Goal: Navigation & Orientation: Find specific page/section

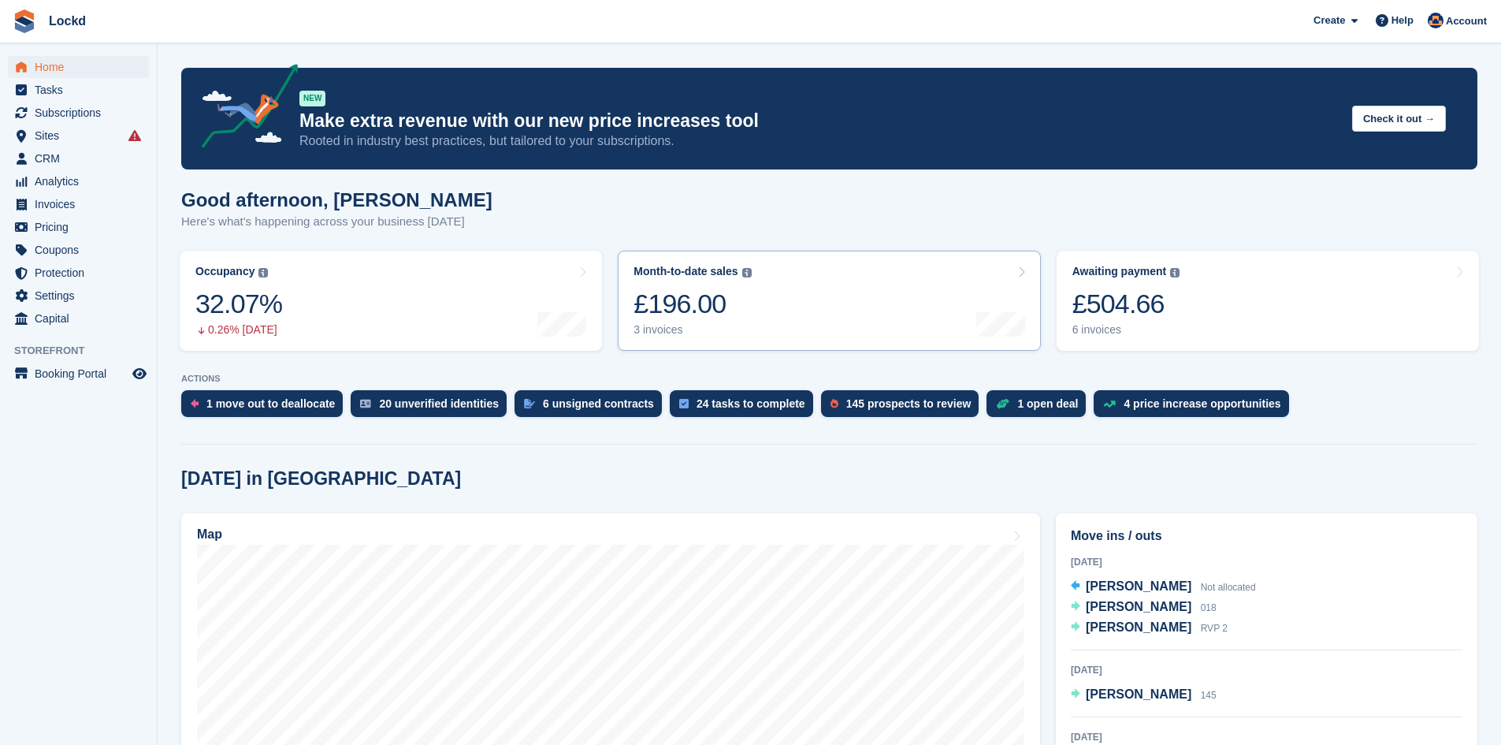
click at [1011, 271] on div at bounding box center [1000, 271] width 49 height 13
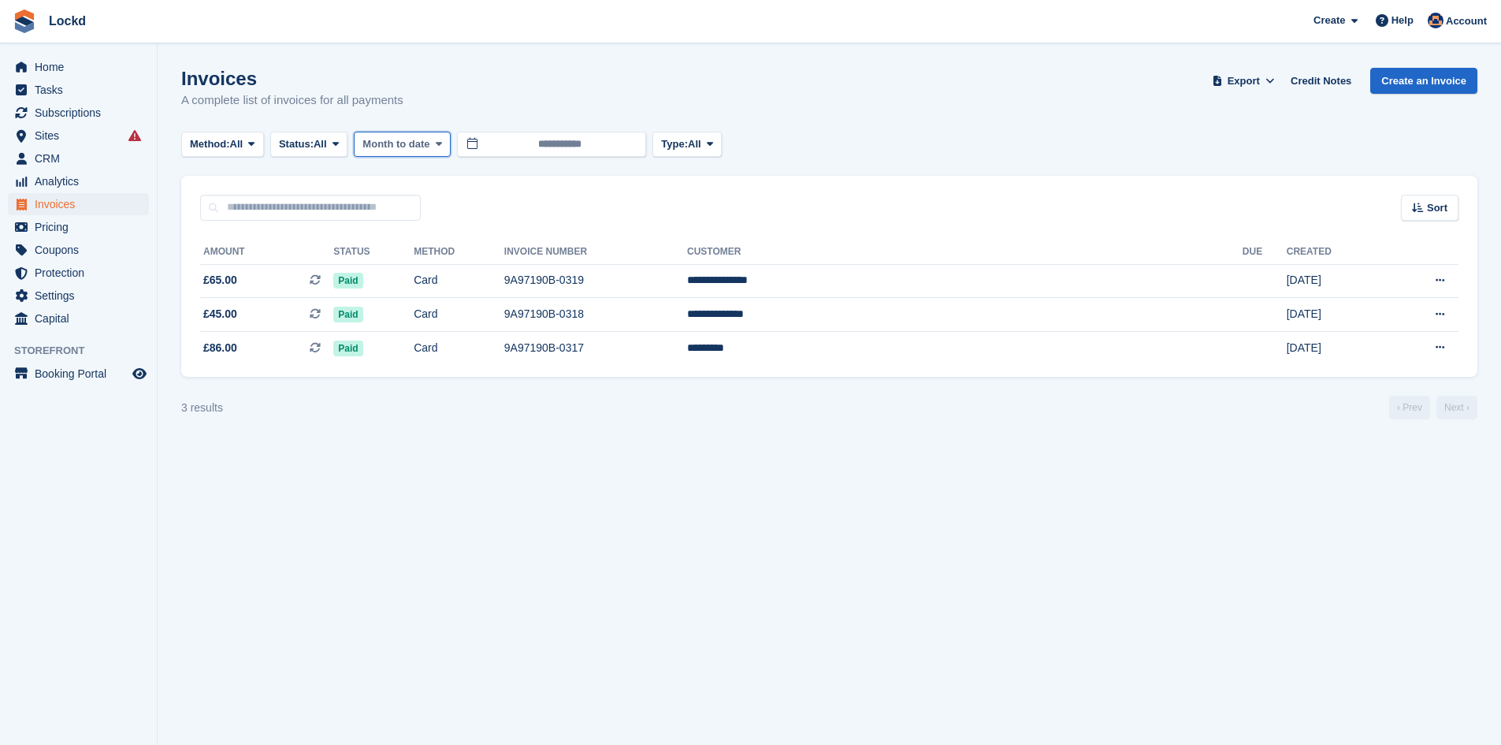
click at [389, 147] on span "Month to date" at bounding box center [395, 144] width 67 height 16
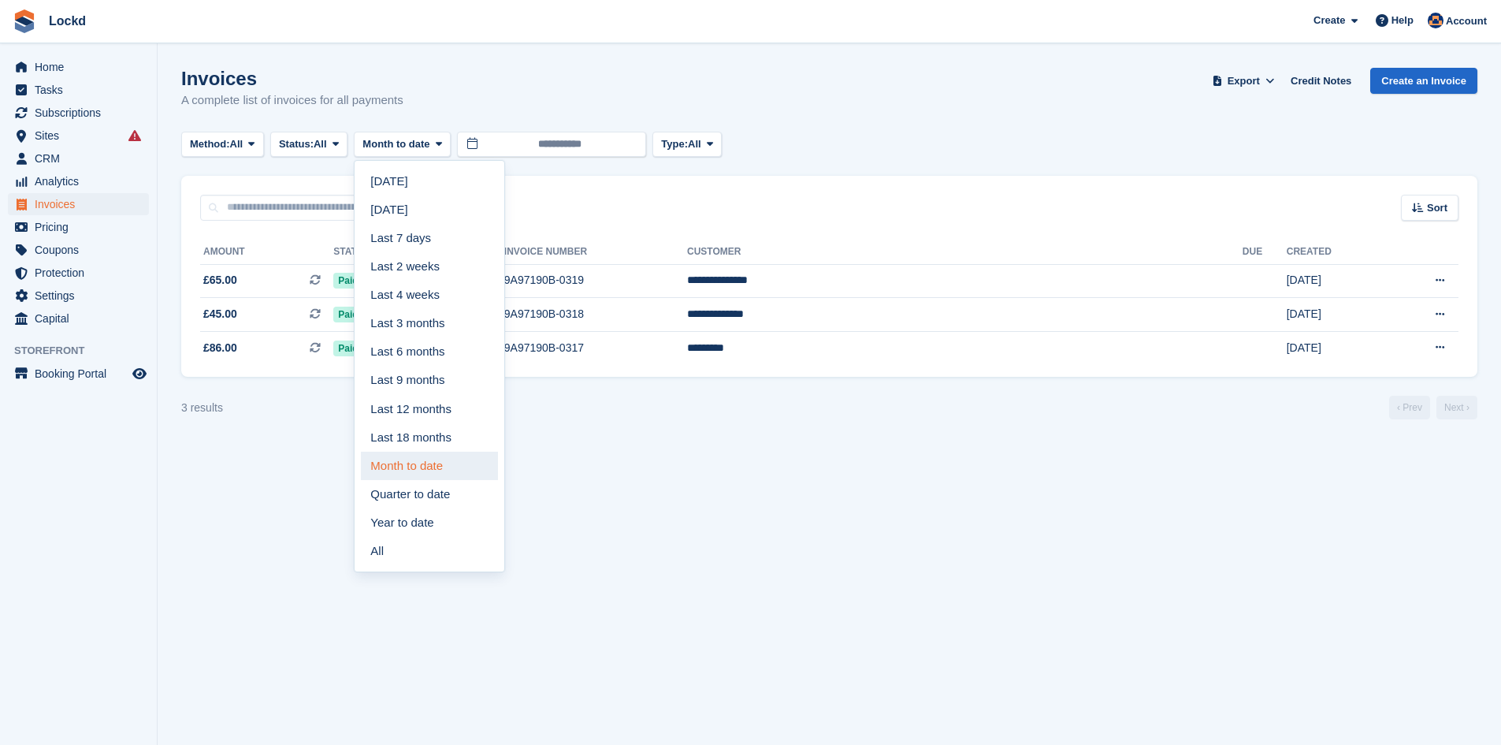
click at [426, 468] on link "Month to date" at bounding box center [429, 466] width 137 height 28
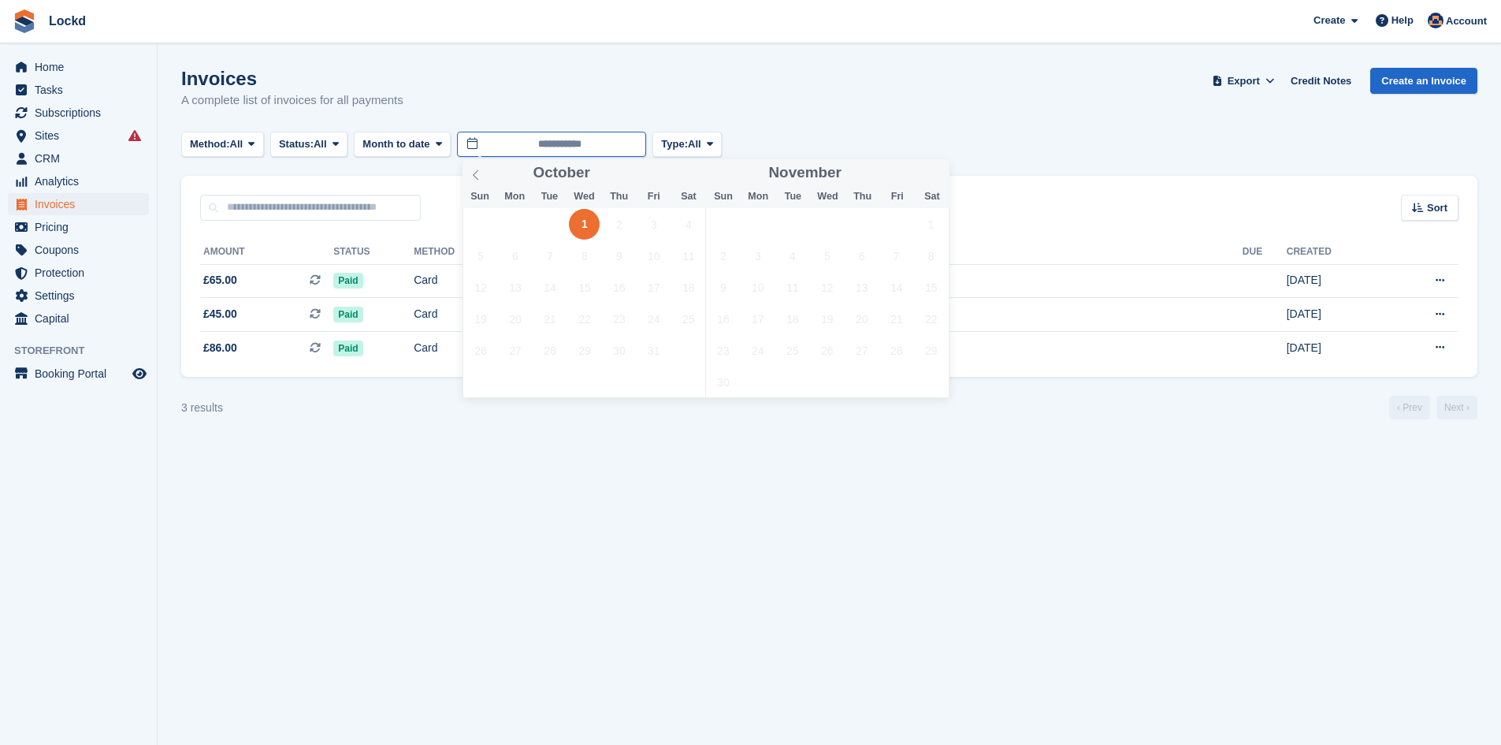
click at [586, 136] on input "**********" at bounding box center [551, 145] width 189 height 26
click at [481, 170] on icon at bounding box center [475, 174] width 11 height 11
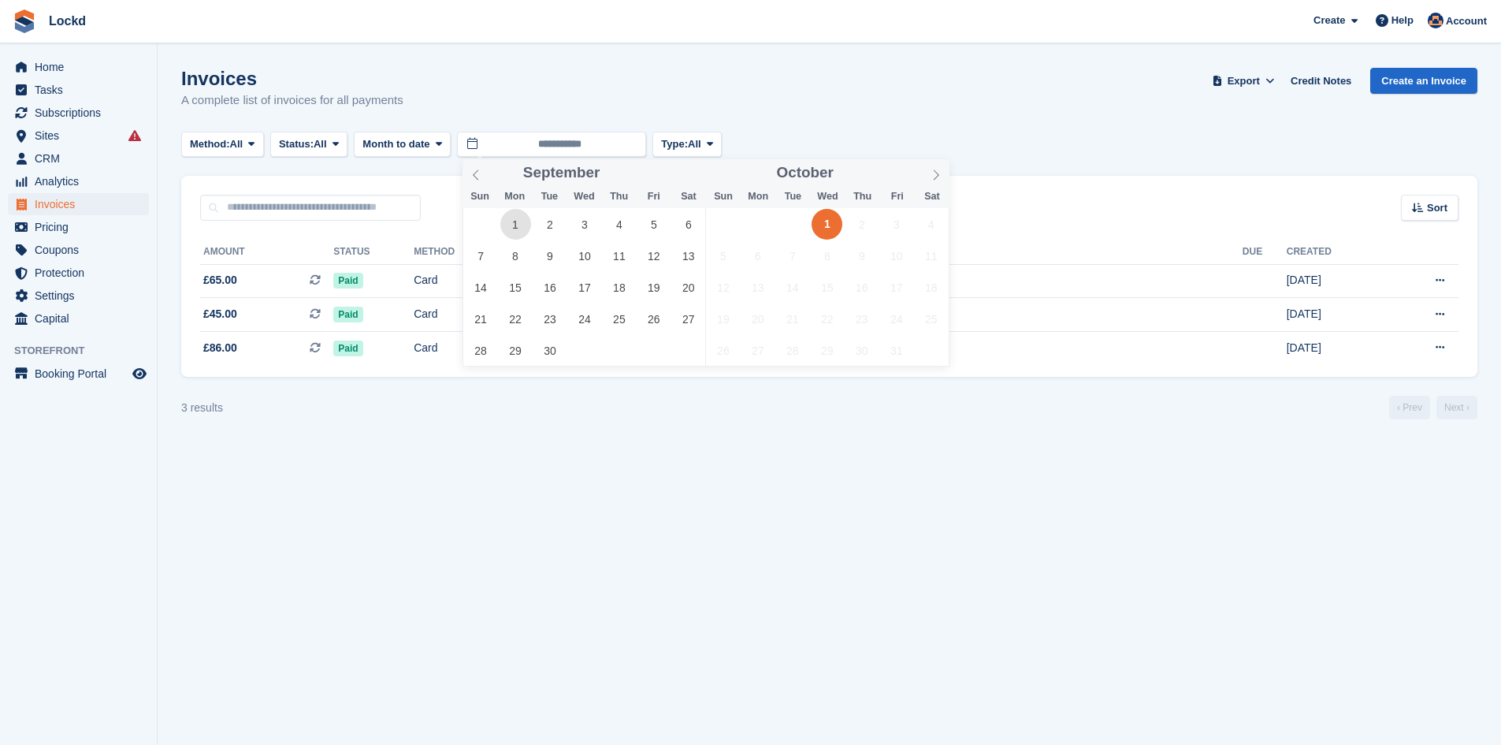
click at [521, 226] on span "1" at bounding box center [515, 224] width 31 height 31
type input "**********"
click at [448, 154] on button "Month to date" at bounding box center [402, 145] width 97 height 26
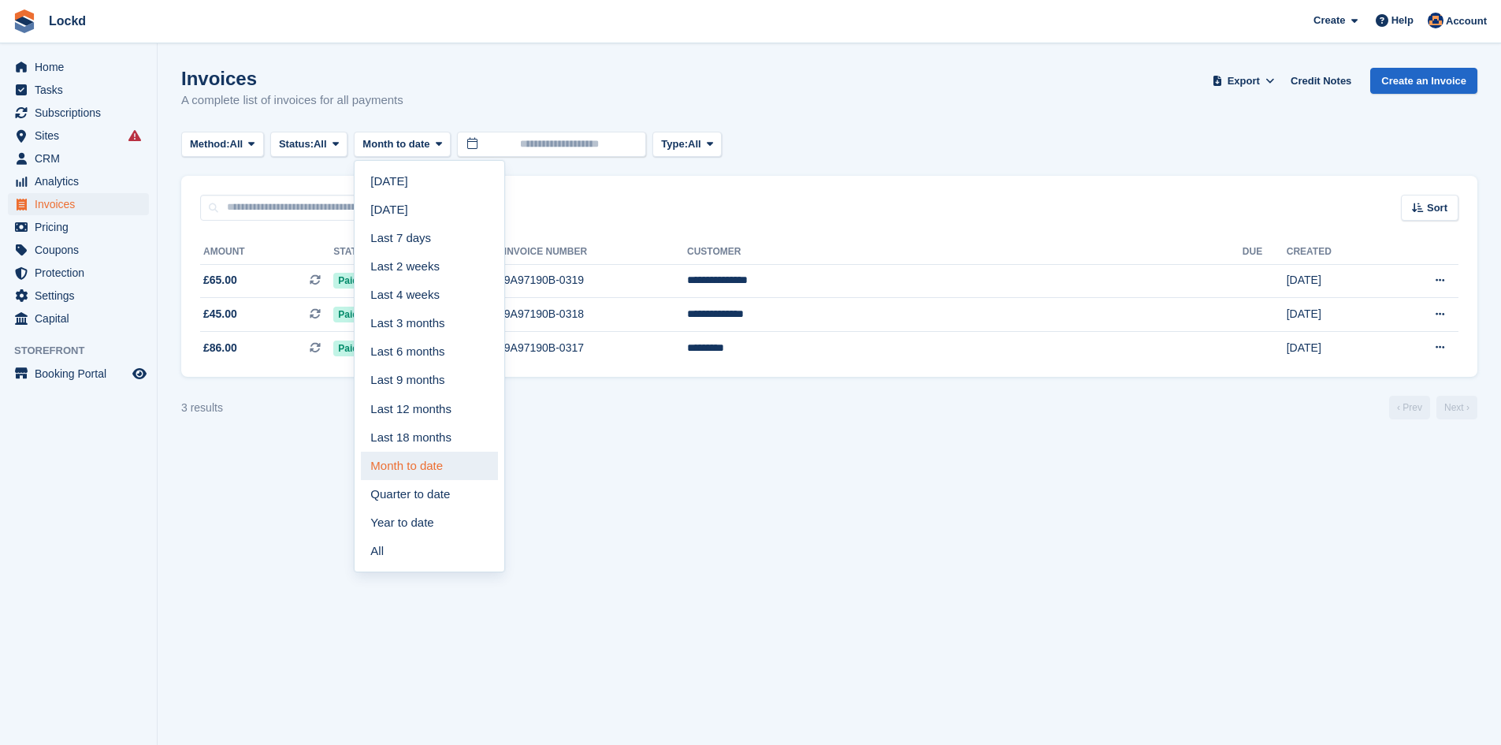
click at [425, 468] on link "Month to date" at bounding box center [429, 466] width 137 height 28
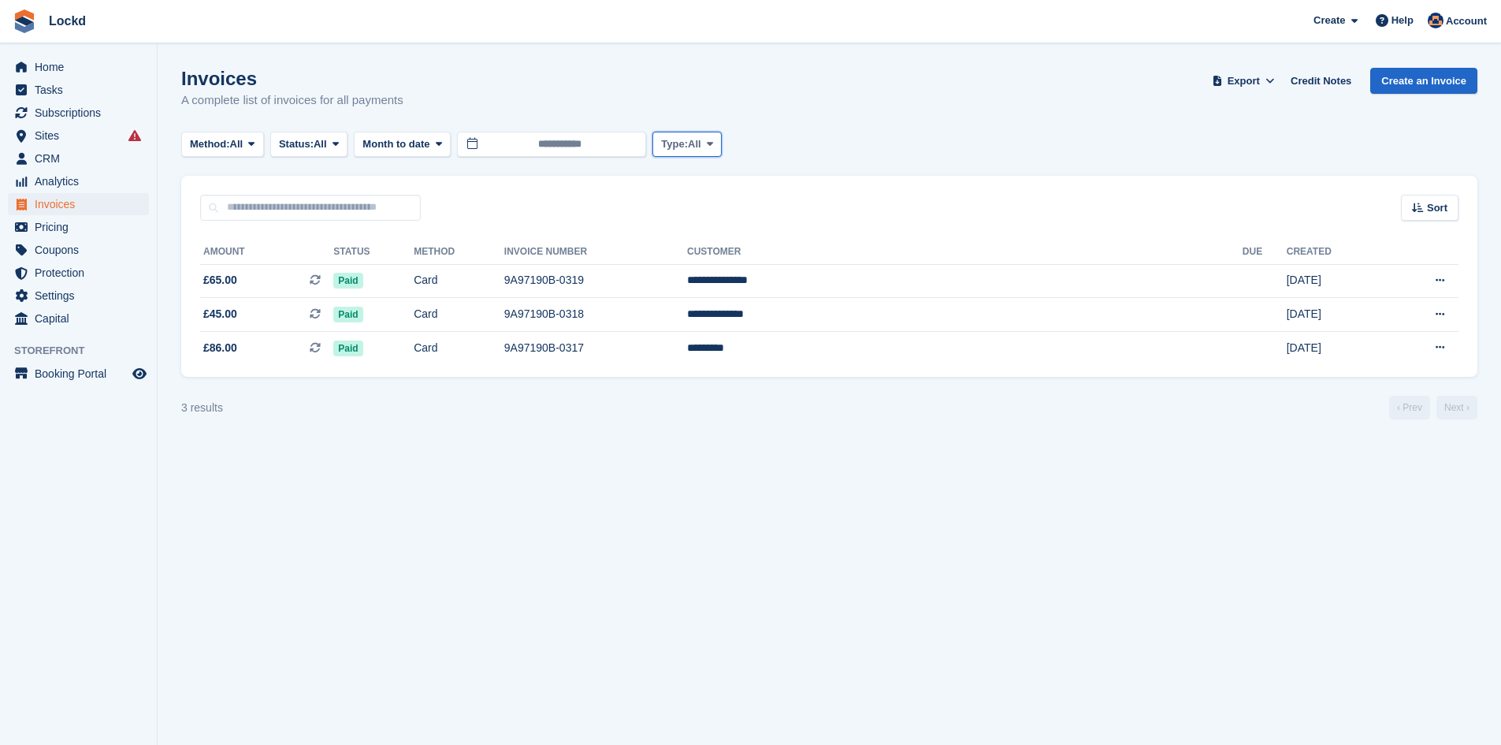
click at [688, 147] on span "Type:" at bounding box center [674, 144] width 27 height 16
click at [679, 180] on link "All" at bounding box center [728, 181] width 137 height 28
click at [511, 143] on input "**********" at bounding box center [551, 145] width 189 height 26
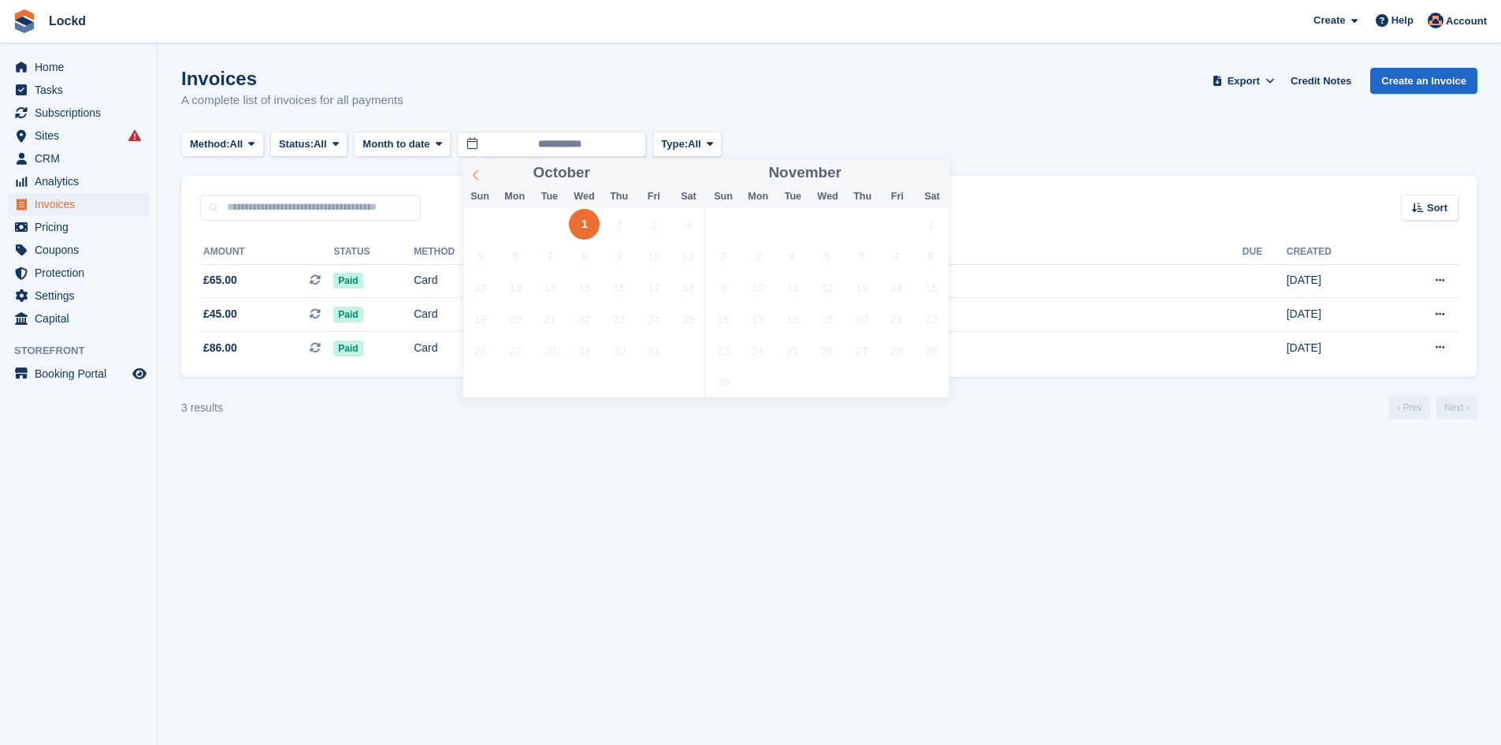
click at [478, 180] on span at bounding box center [476, 172] width 27 height 27
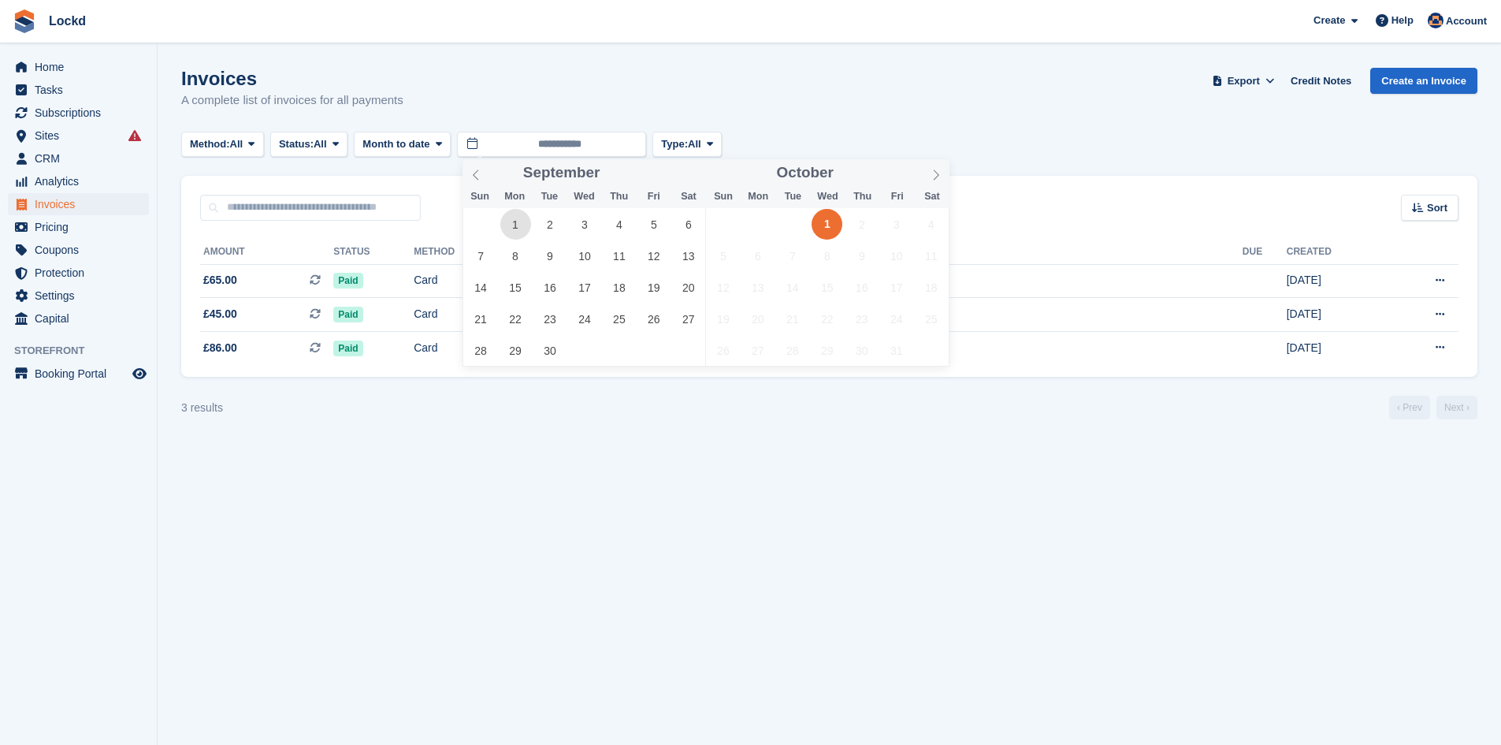
click at [509, 225] on span "1" at bounding box center [515, 224] width 31 height 31
type input "**********"
click at [509, 225] on span "1" at bounding box center [515, 224] width 31 height 31
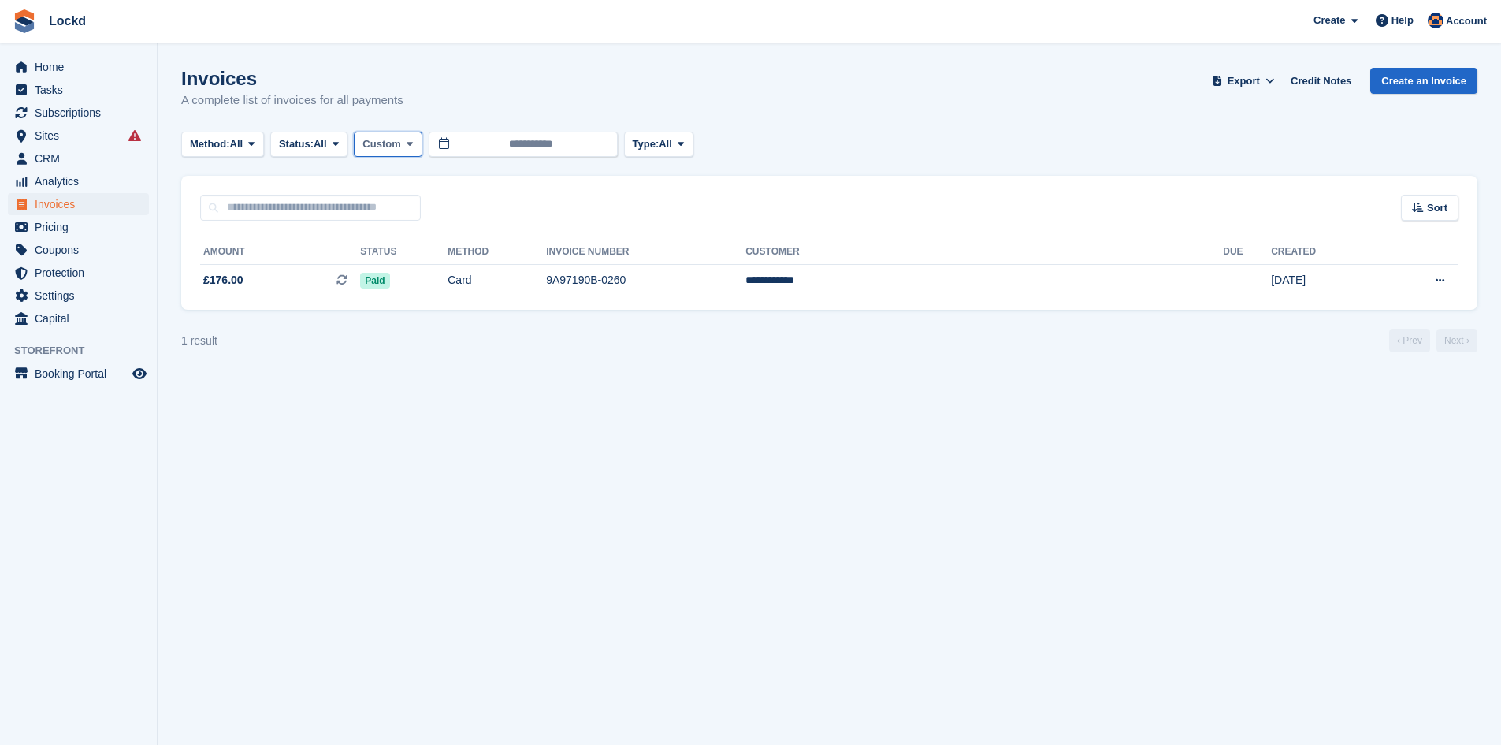
click at [407, 149] on span at bounding box center [409, 144] width 13 height 13
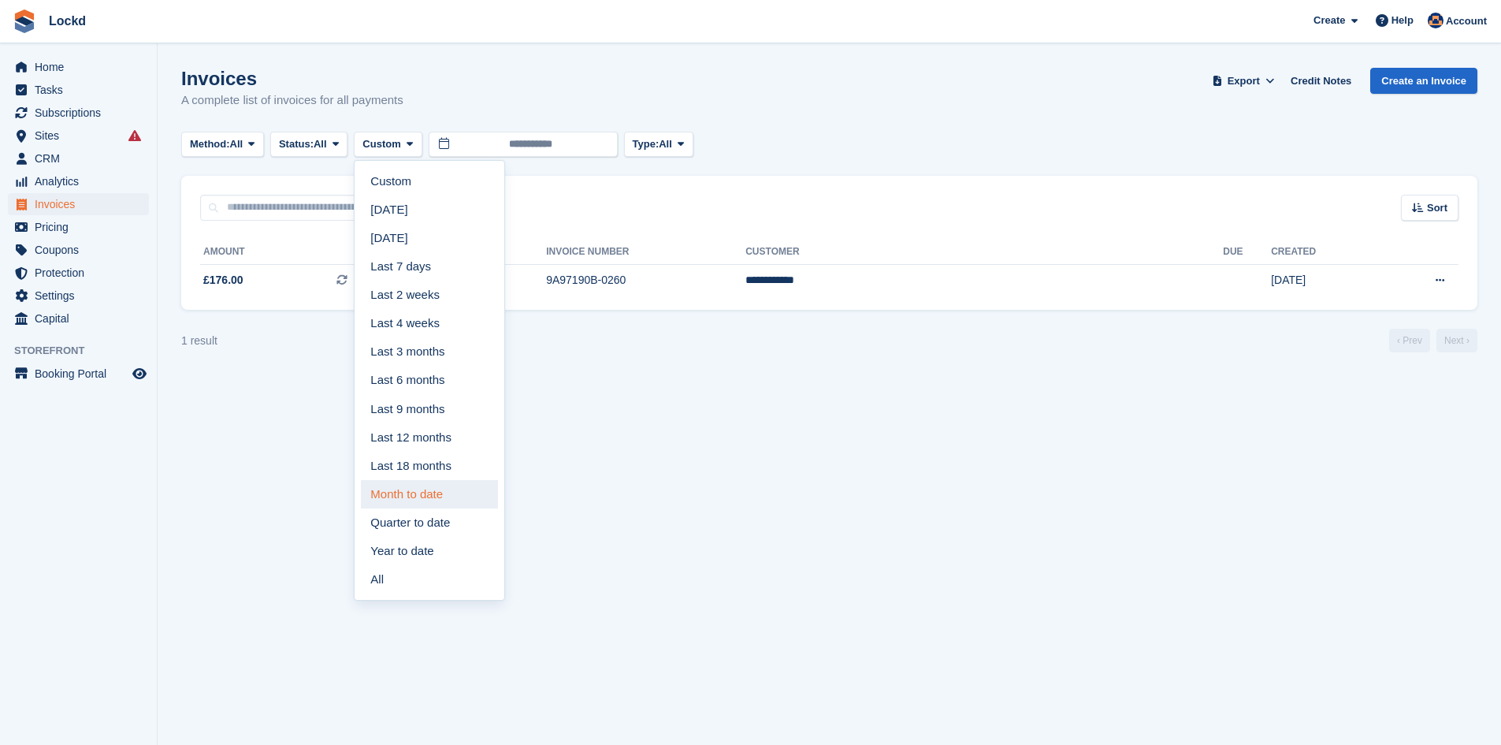
click at [415, 488] on link "Month to date" at bounding box center [429, 494] width 137 height 28
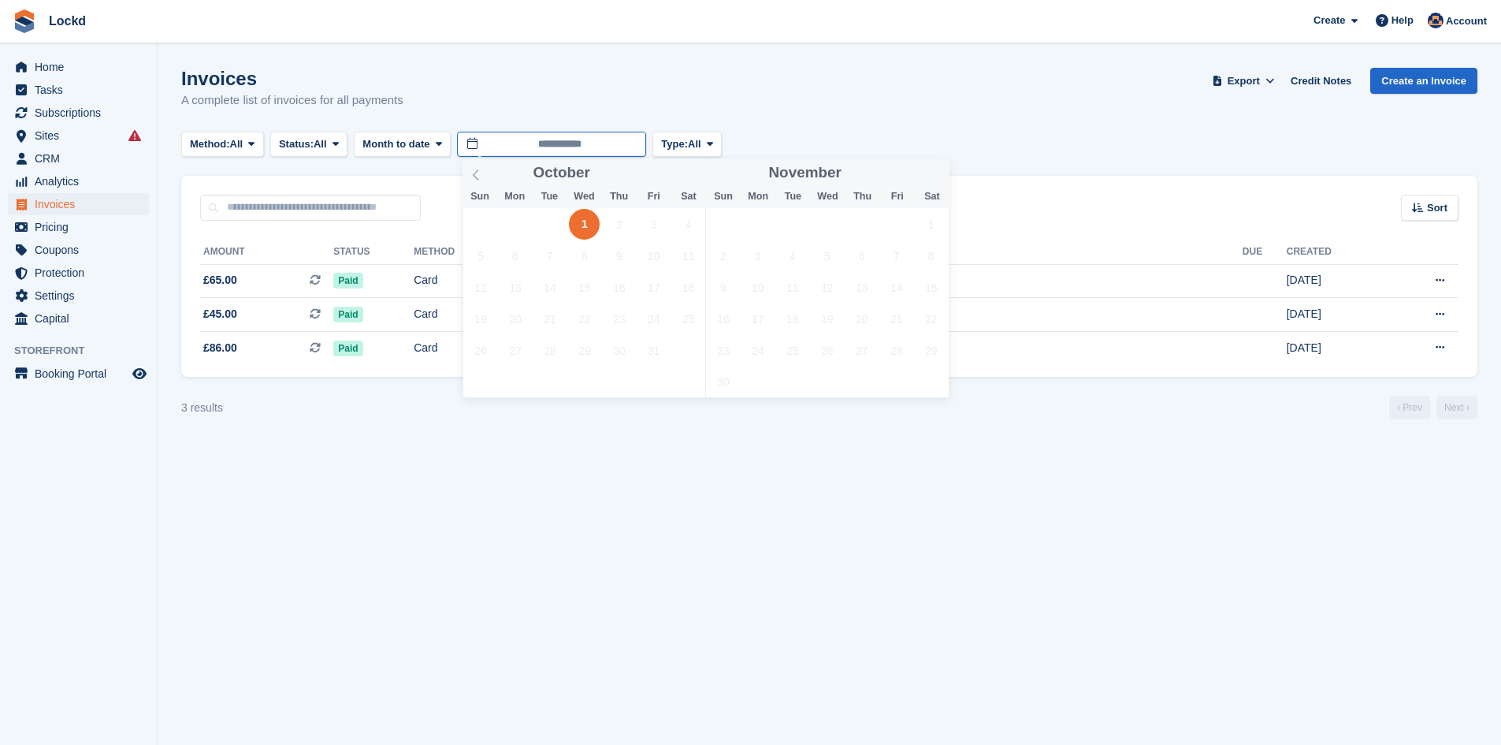
click at [477, 147] on input "**********" at bounding box center [551, 145] width 189 height 26
click at [476, 176] on icon at bounding box center [475, 174] width 11 height 11
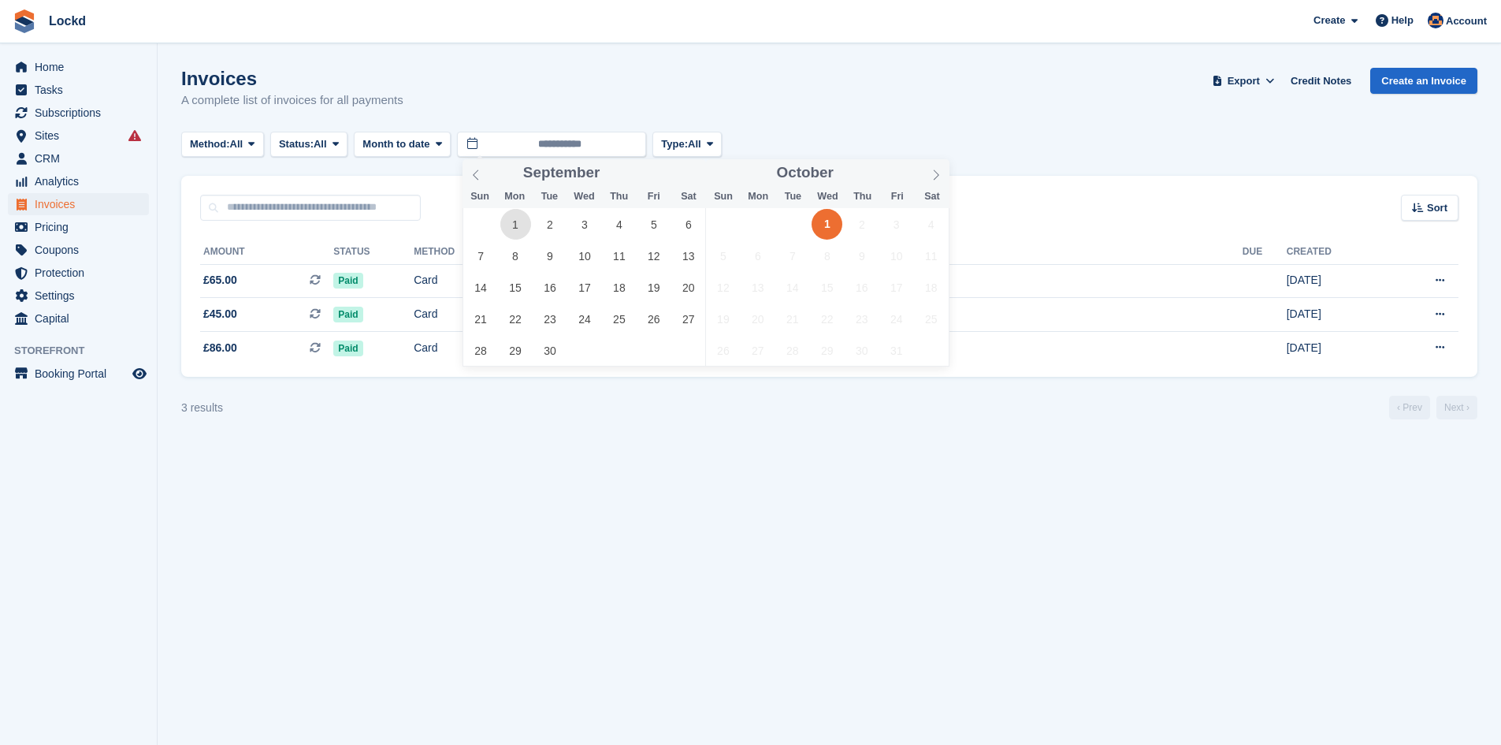
click at [519, 226] on span "1" at bounding box center [515, 224] width 31 height 31
type input "**********"
click at [519, 226] on span "1" at bounding box center [515, 224] width 31 height 31
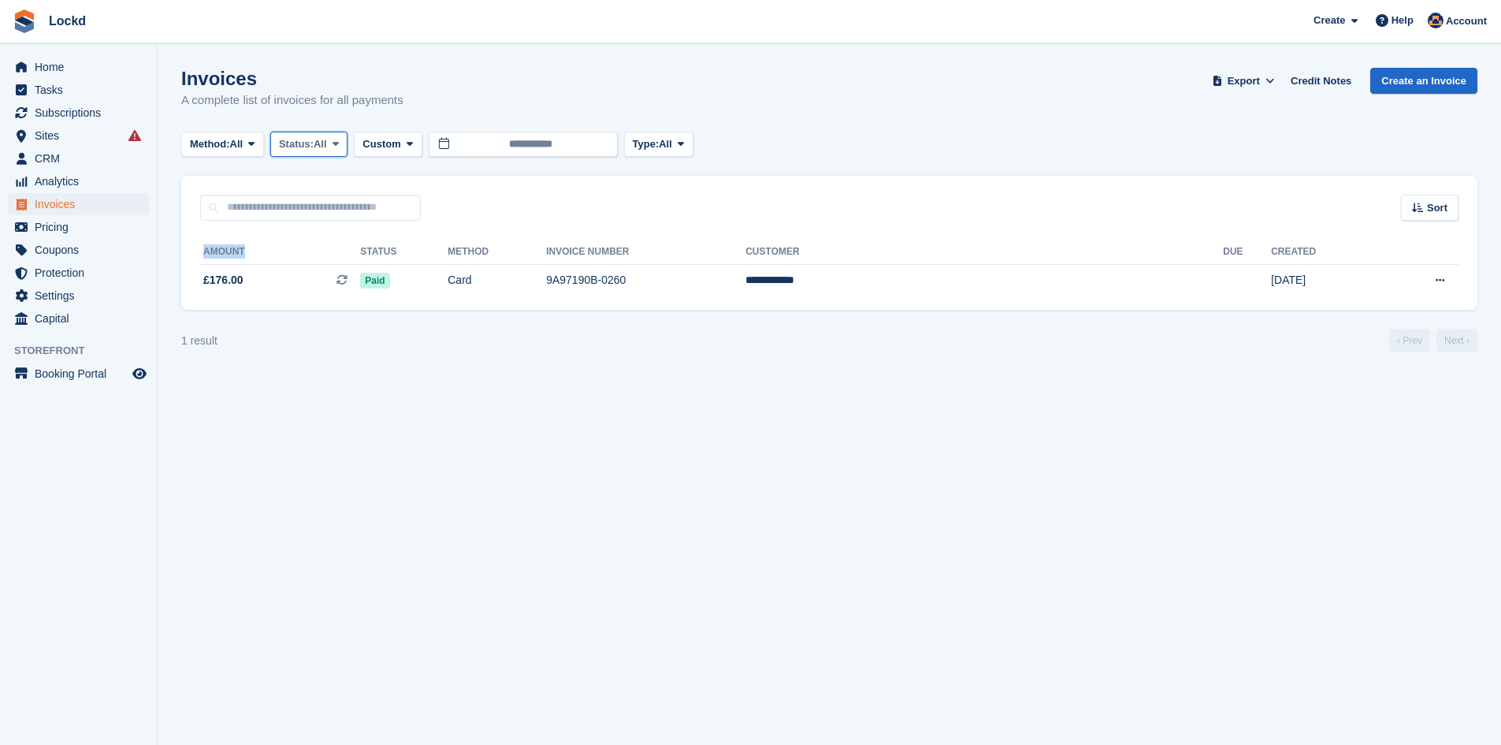
click at [322, 147] on span "All" at bounding box center [320, 144] width 13 height 16
click at [255, 139] on icon at bounding box center [251, 144] width 6 height 10
click at [210, 480] on section "Invoices A complete list of invoices for all payments Export Export Invoices Ex…" at bounding box center [830, 372] width 1344 height 745
click at [69, 108] on span "Subscriptions" at bounding box center [82, 113] width 95 height 22
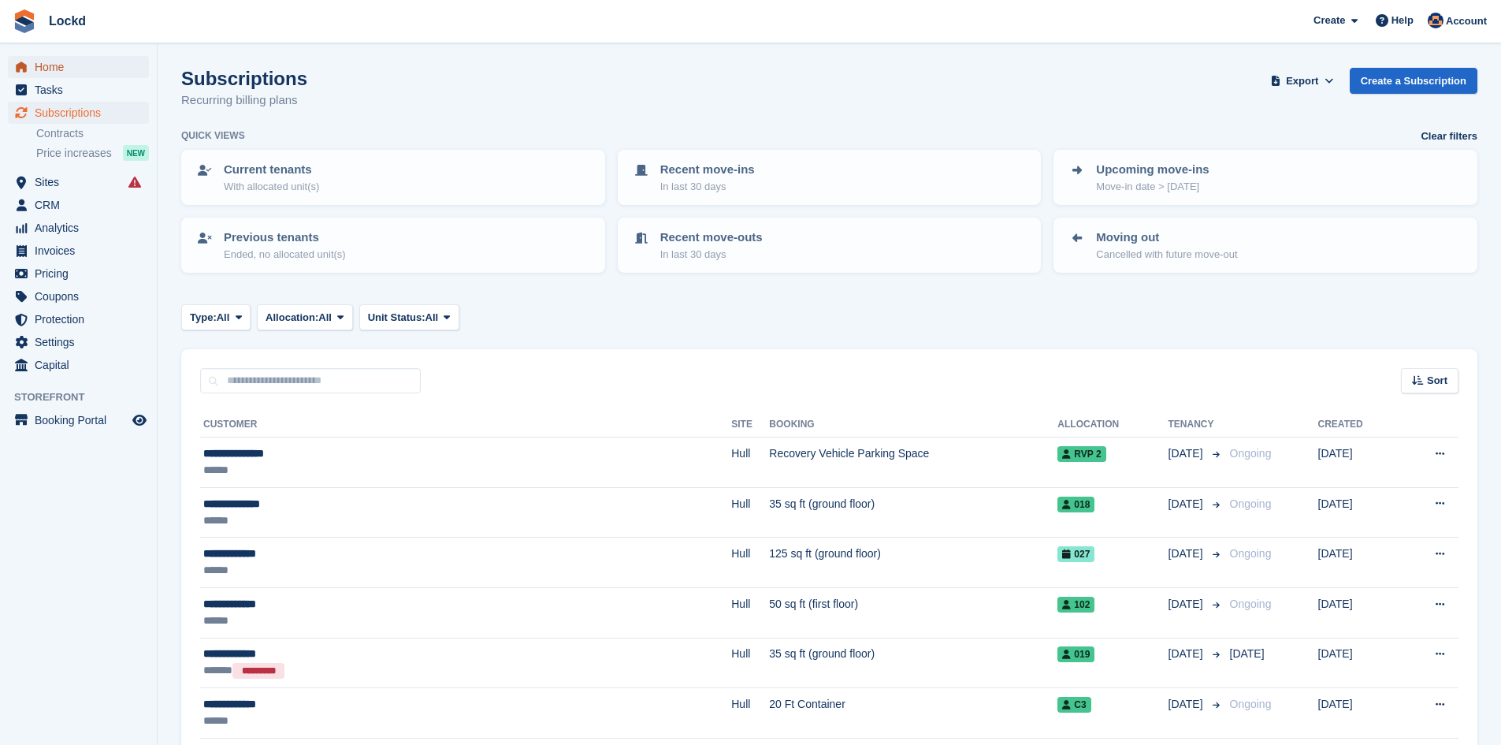
click at [72, 75] on span "Home" at bounding box center [82, 67] width 95 height 22
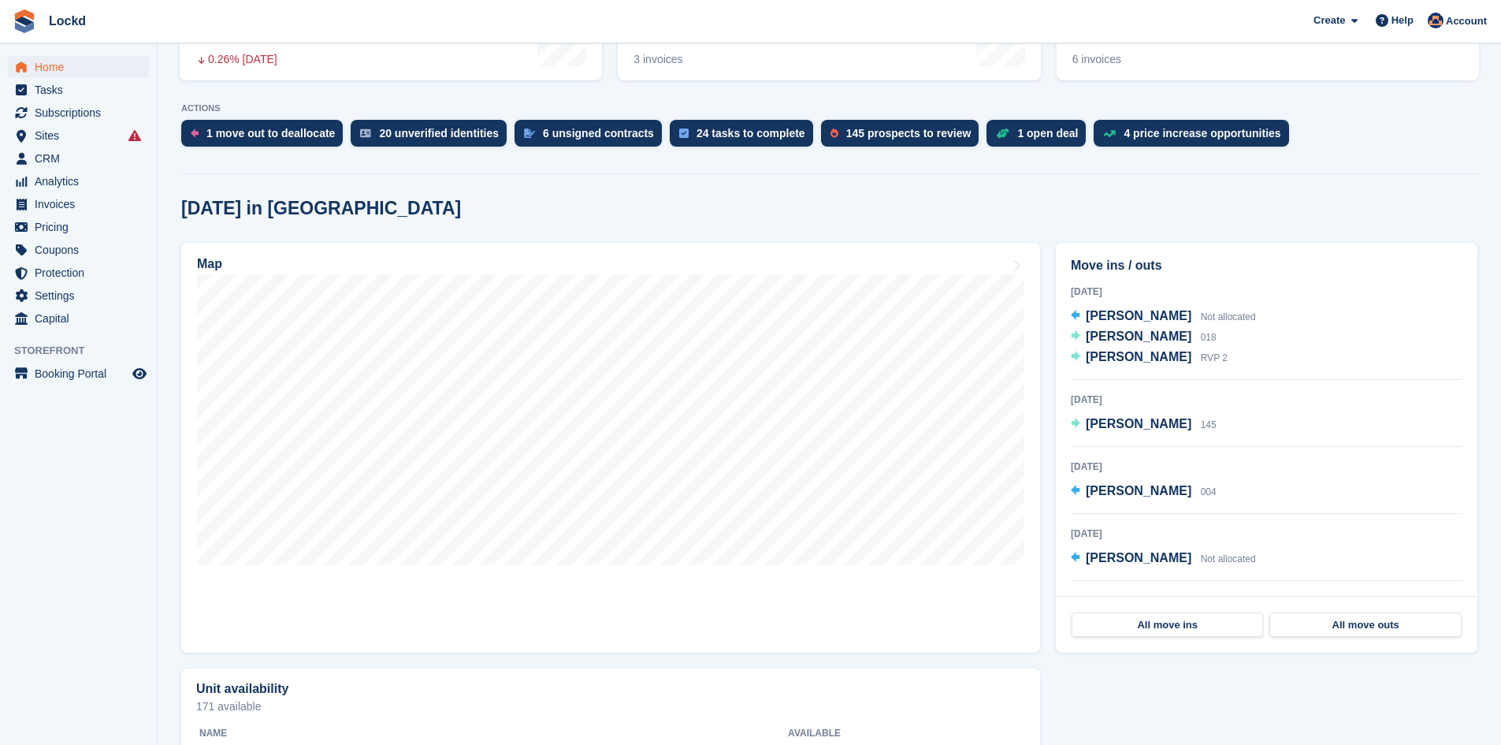
scroll to position [249, 0]
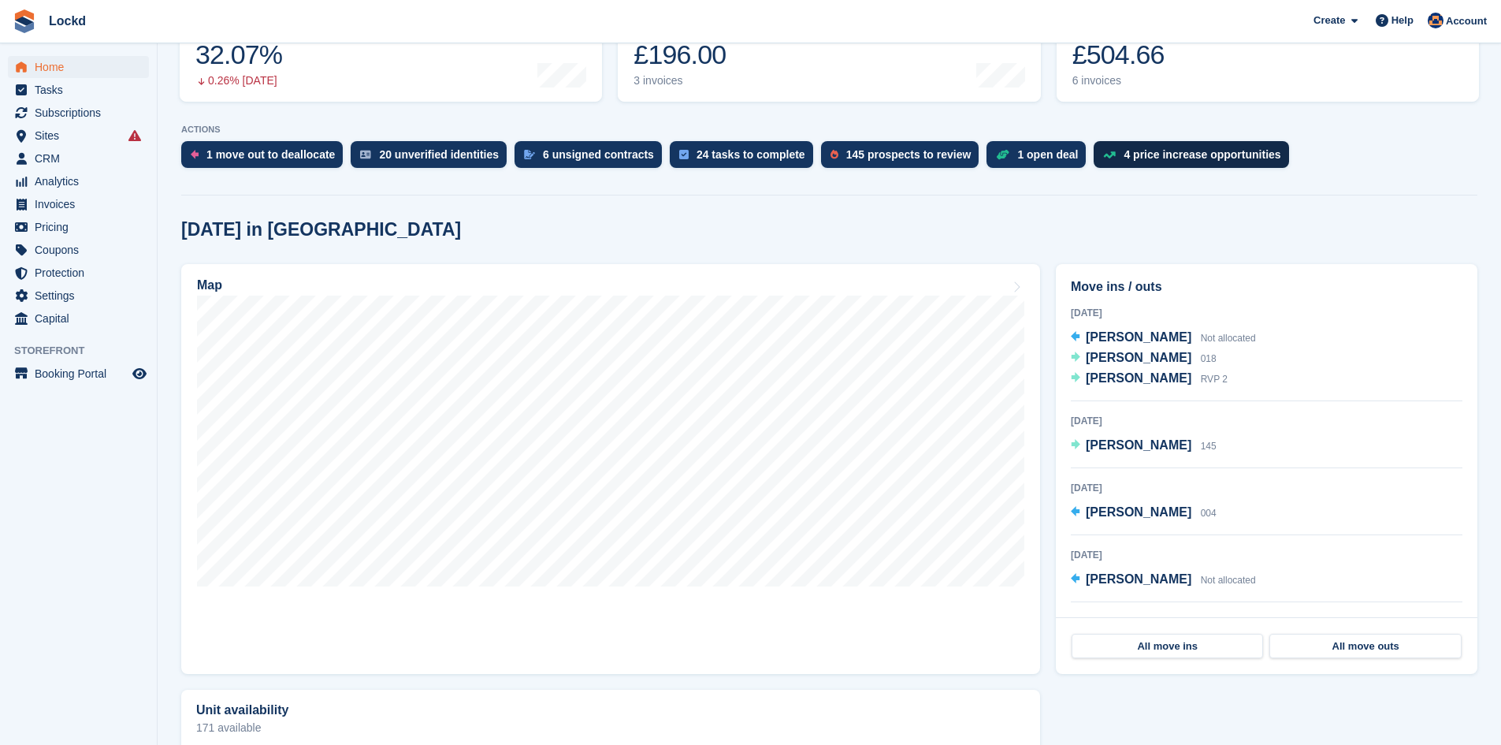
click at [1124, 155] on div "4 price increase opportunities" at bounding box center [1202, 154] width 157 height 13
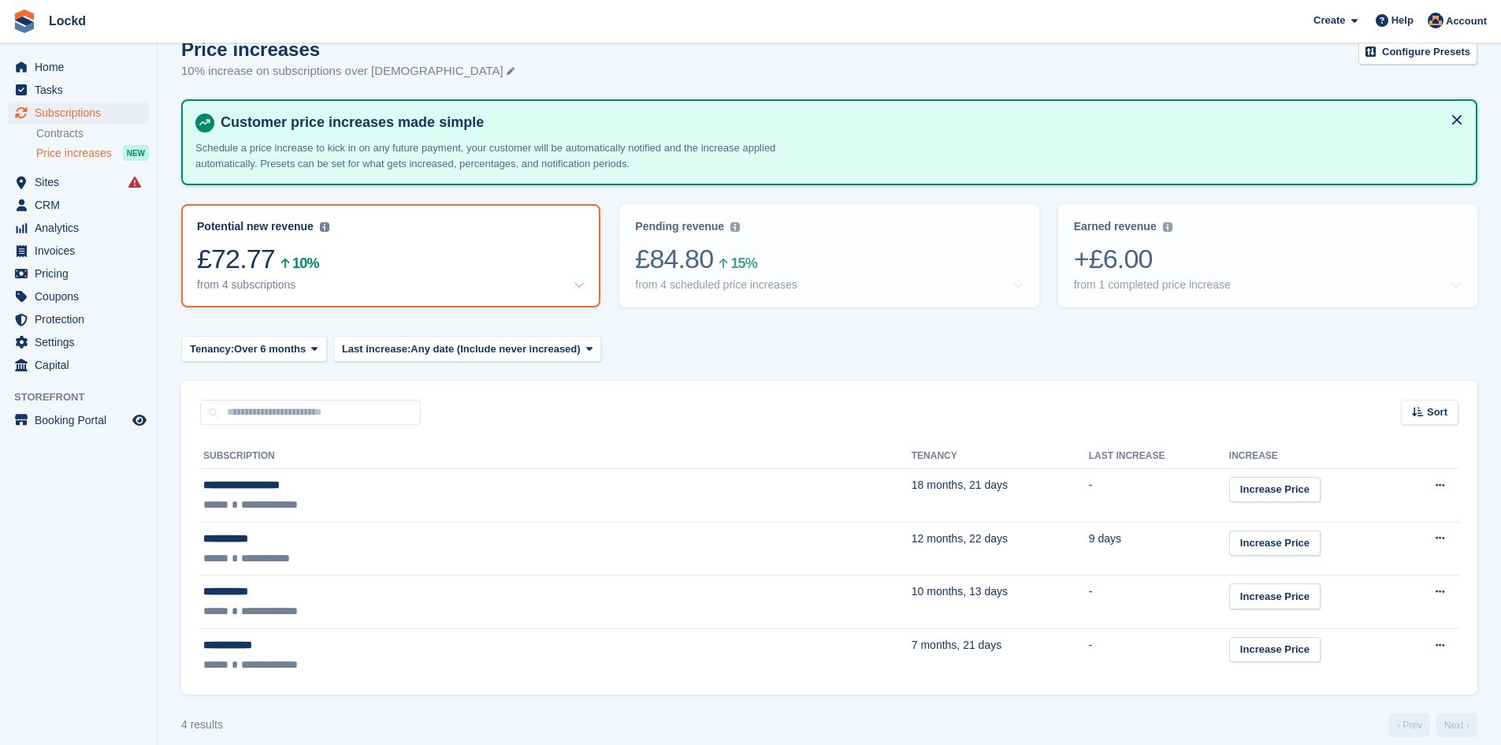
scroll to position [45, 0]
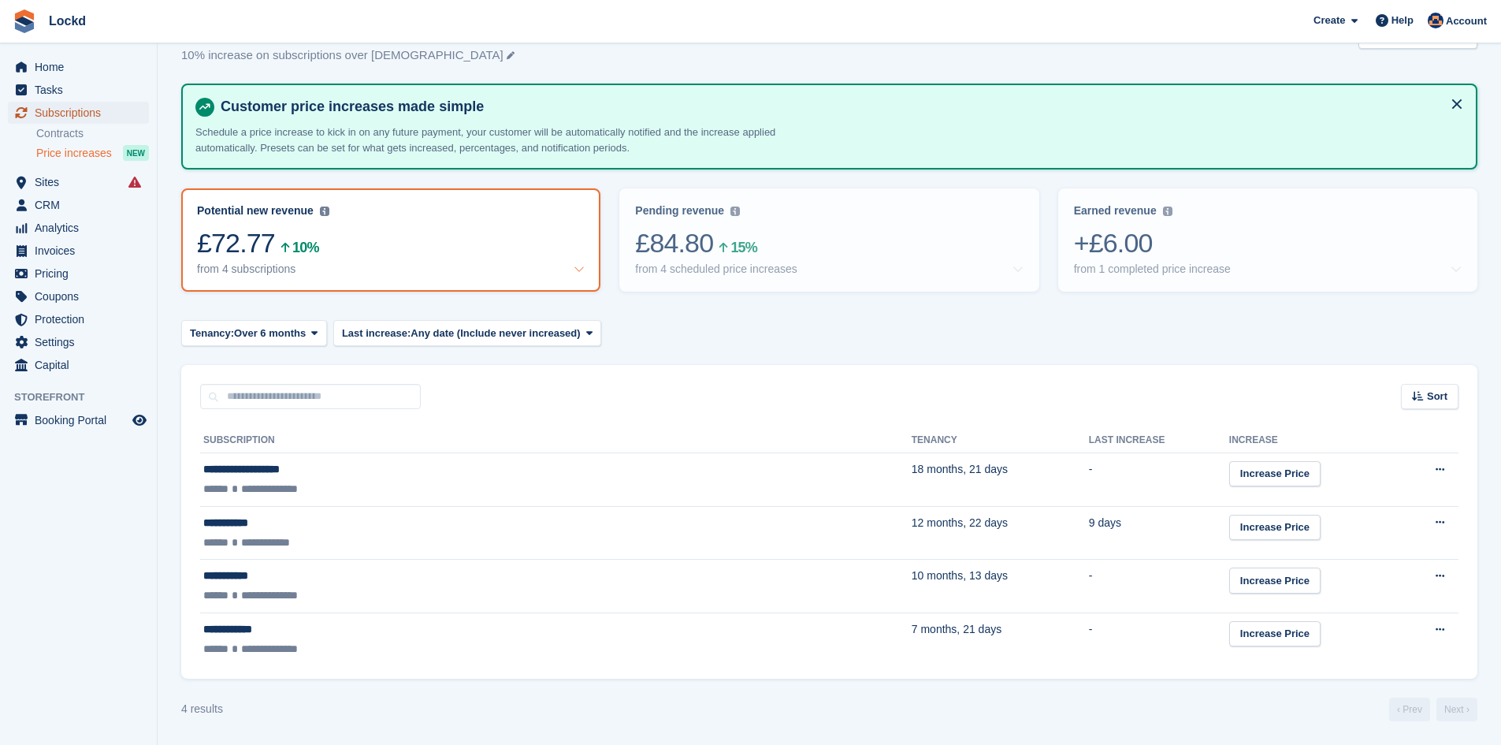
click at [57, 110] on span "Subscriptions" at bounding box center [82, 113] width 95 height 22
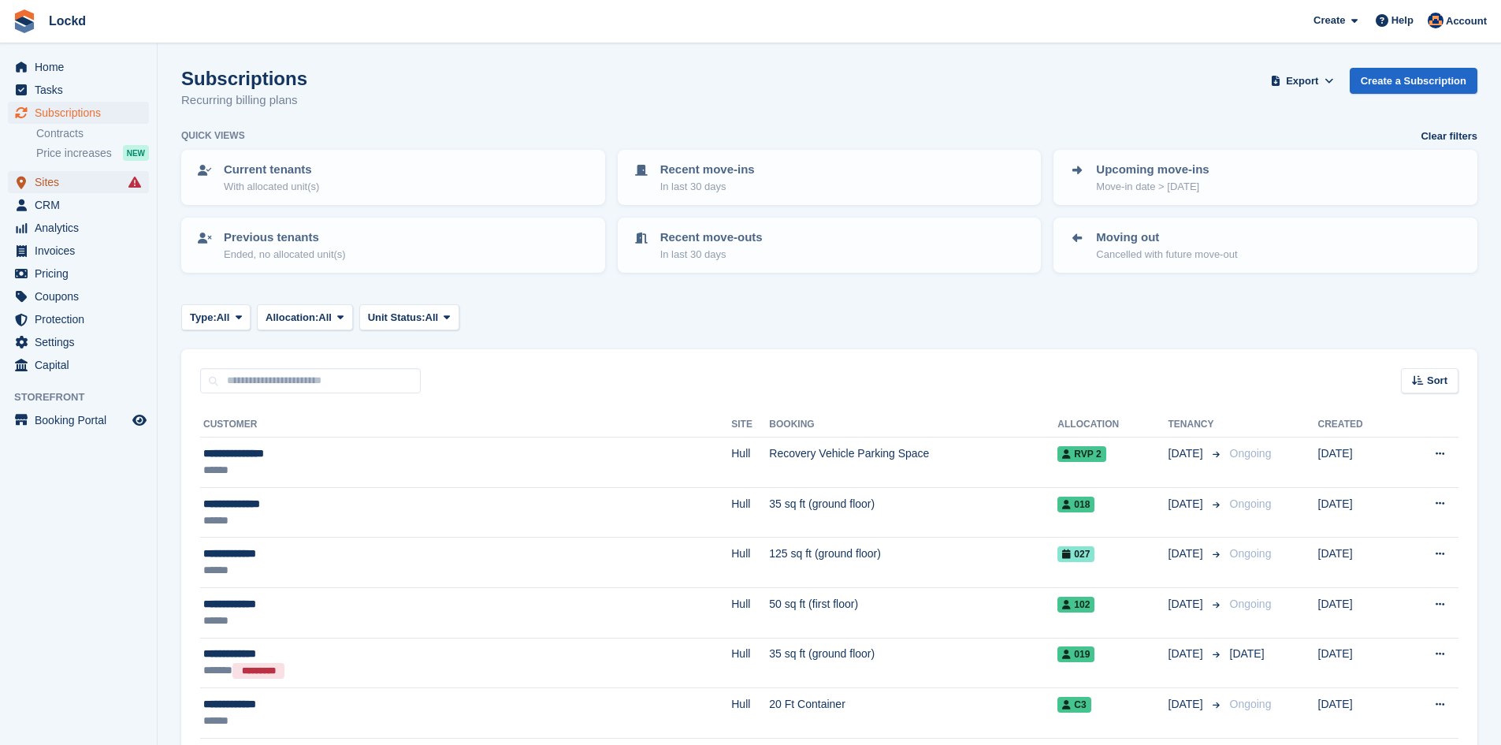
click at [90, 184] on span "Sites" at bounding box center [82, 182] width 95 height 22
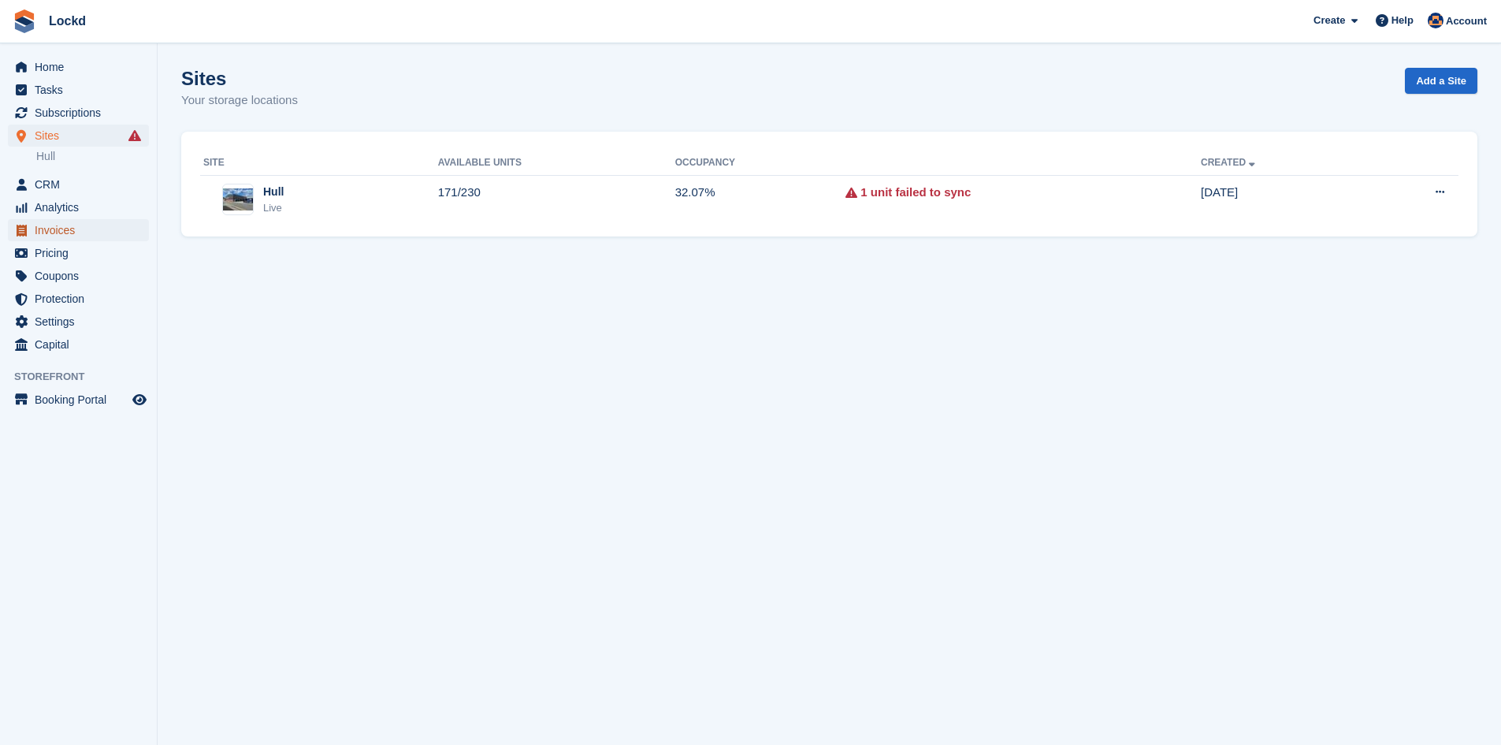
click at [68, 232] on span "Invoices" at bounding box center [82, 230] width 95 height 22
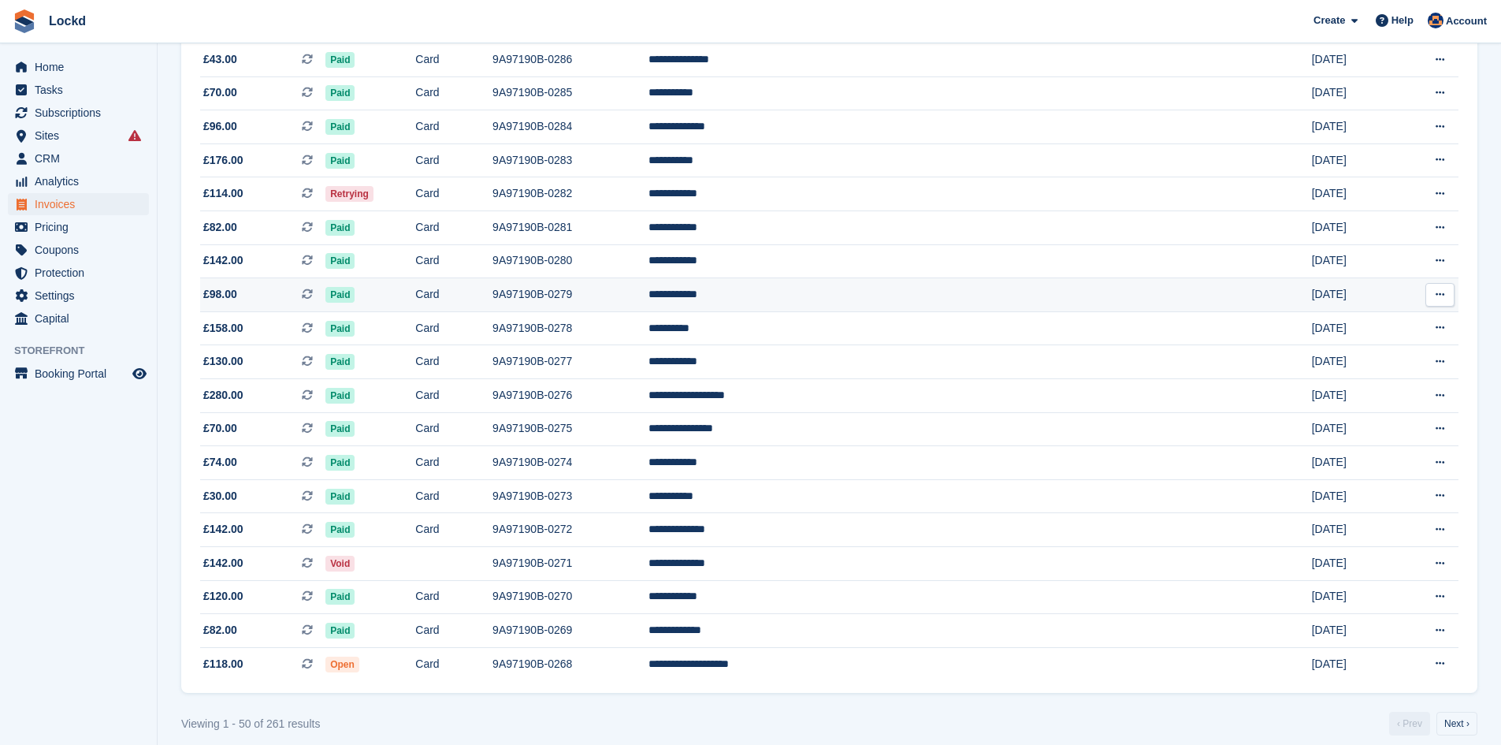
scroll to position [1276, 0]
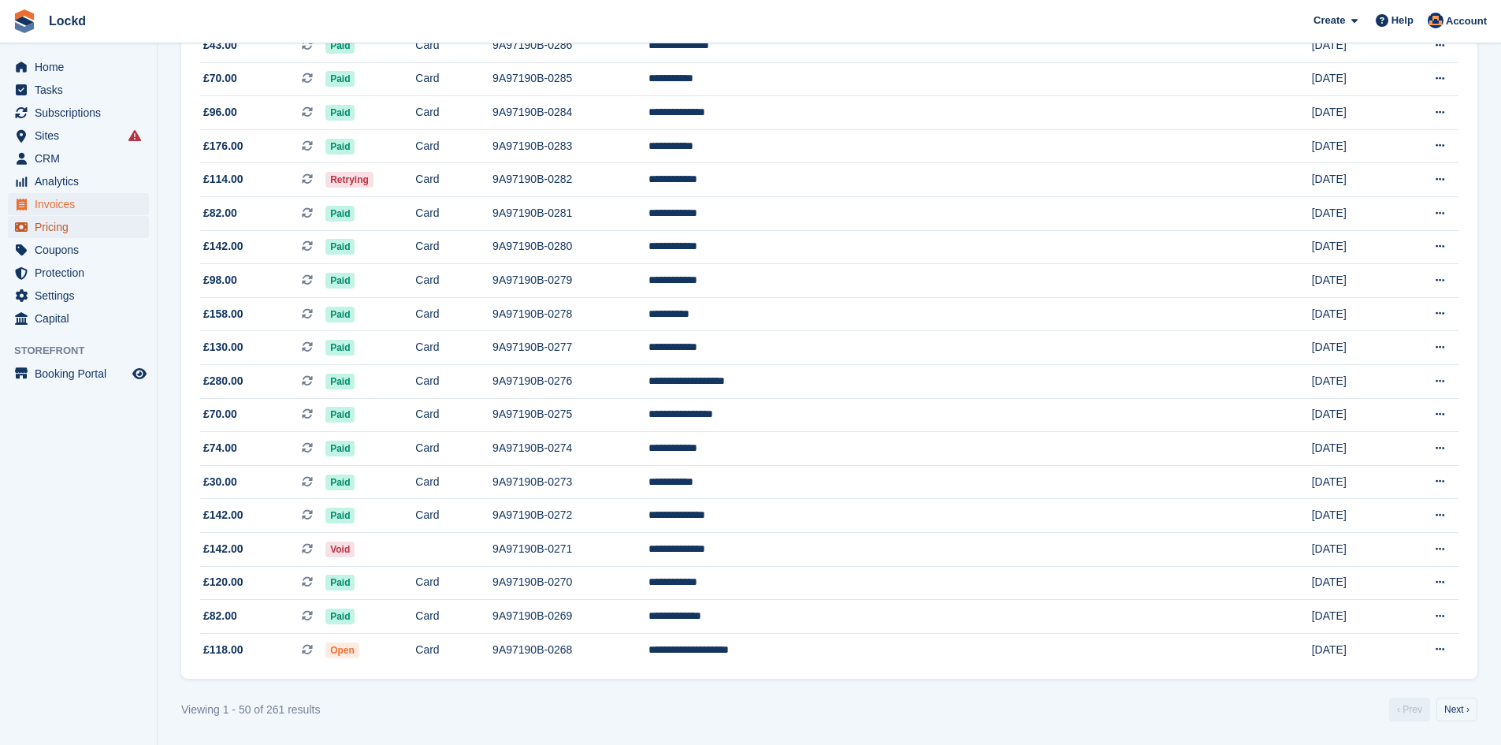
click at [52, 229] on span "Pricing" at bounding box center [82, 227] width 95 height 22
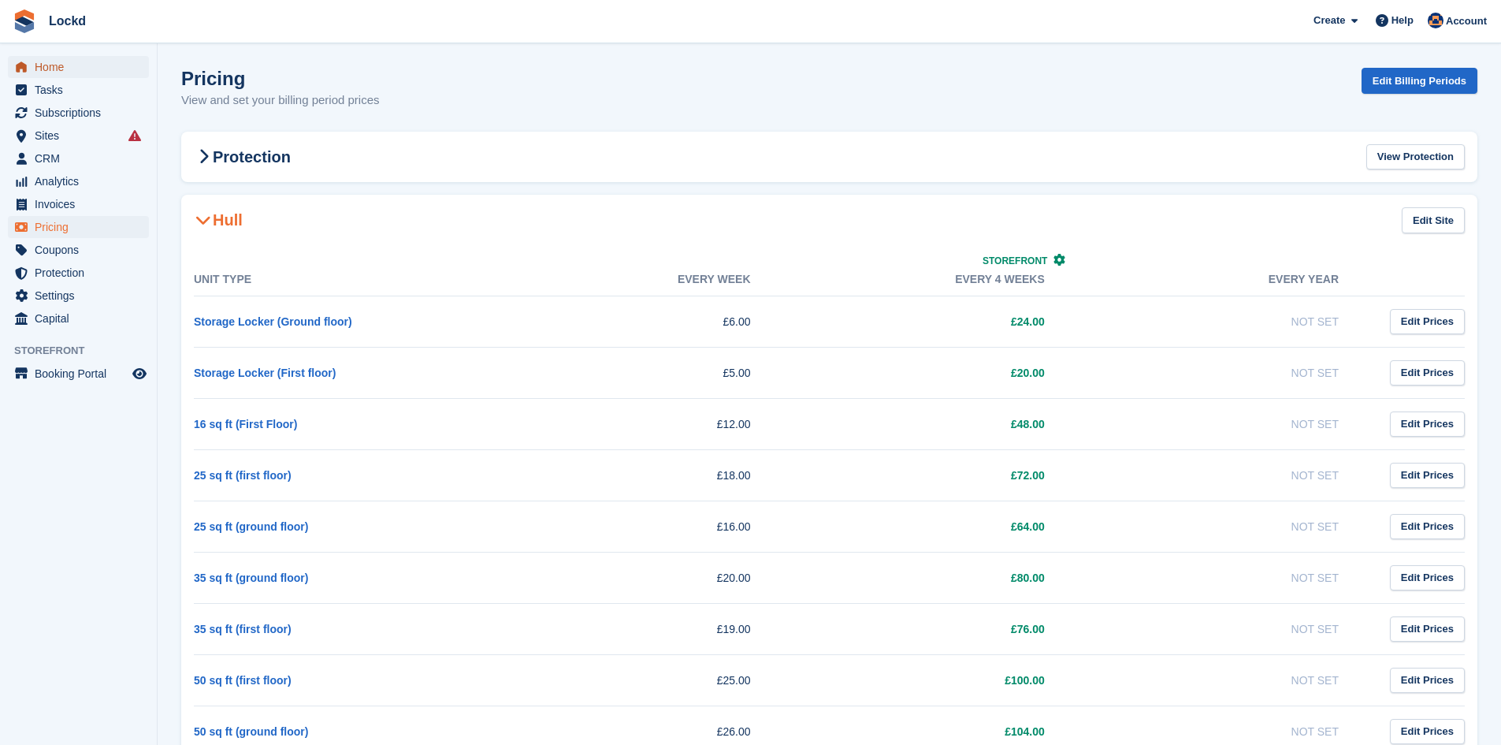
click at [54, 65] on span "Home" at bounding box center [82, 67] width 95 height 22
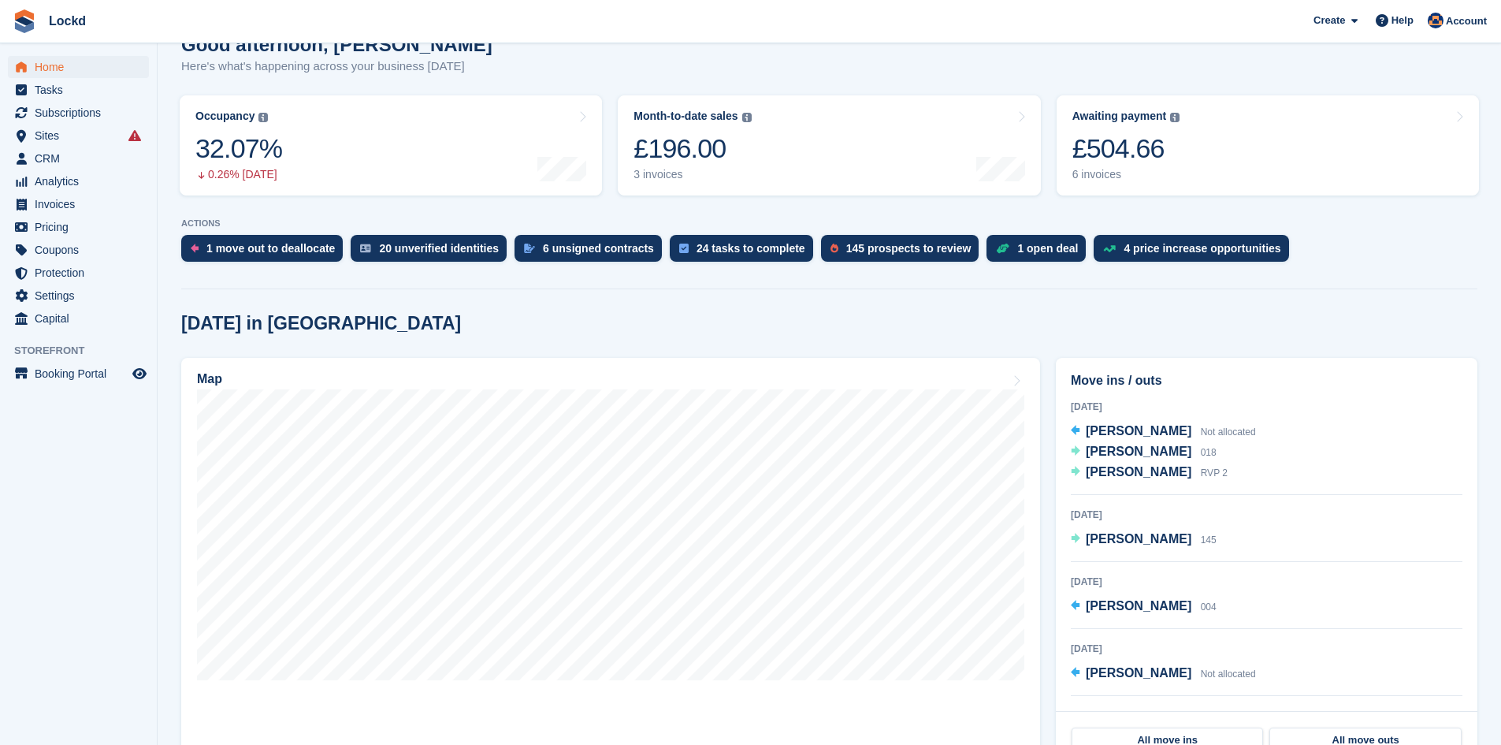
scroll to position [158, 0]
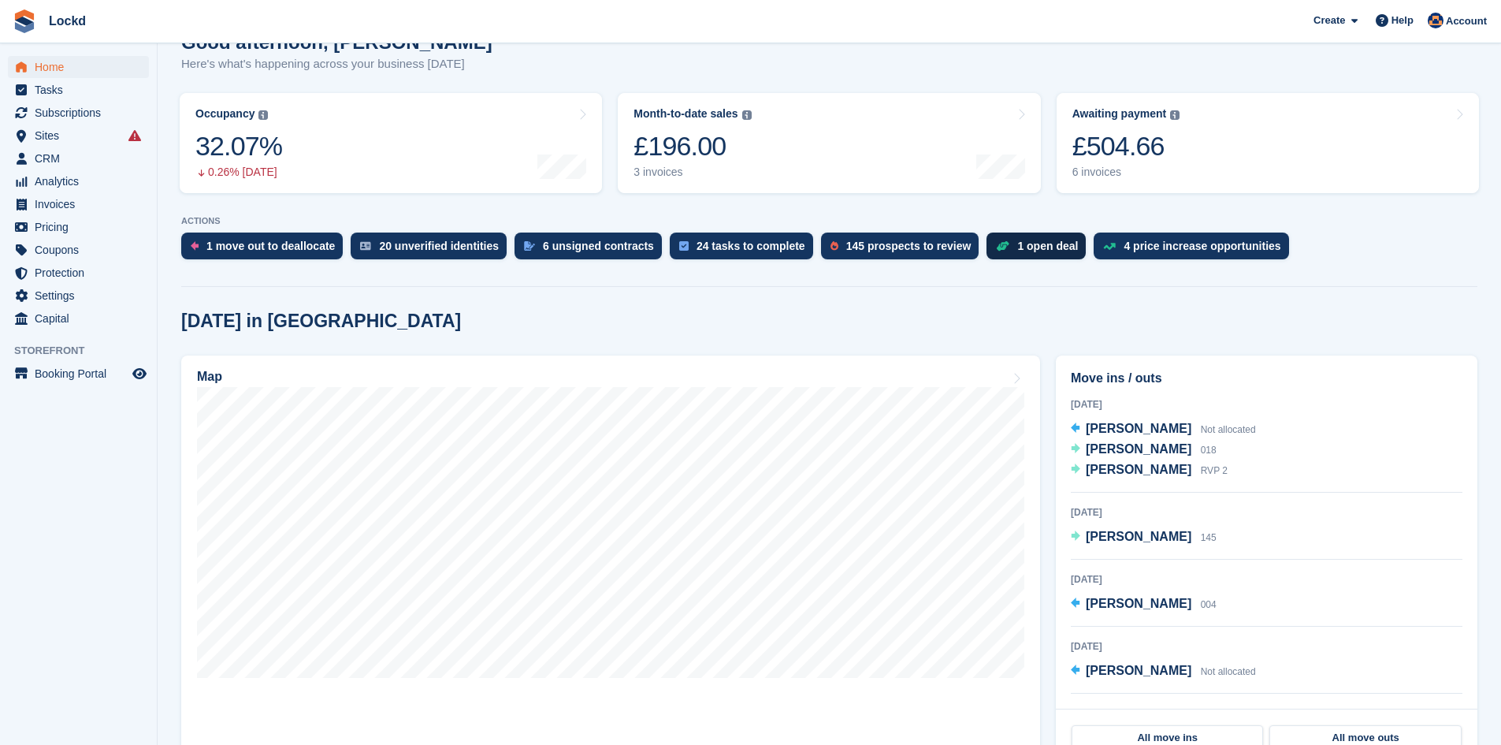
click at [1038, 252] on div "1 open deal" at bounding box center [1047, 246] width 61 height 13
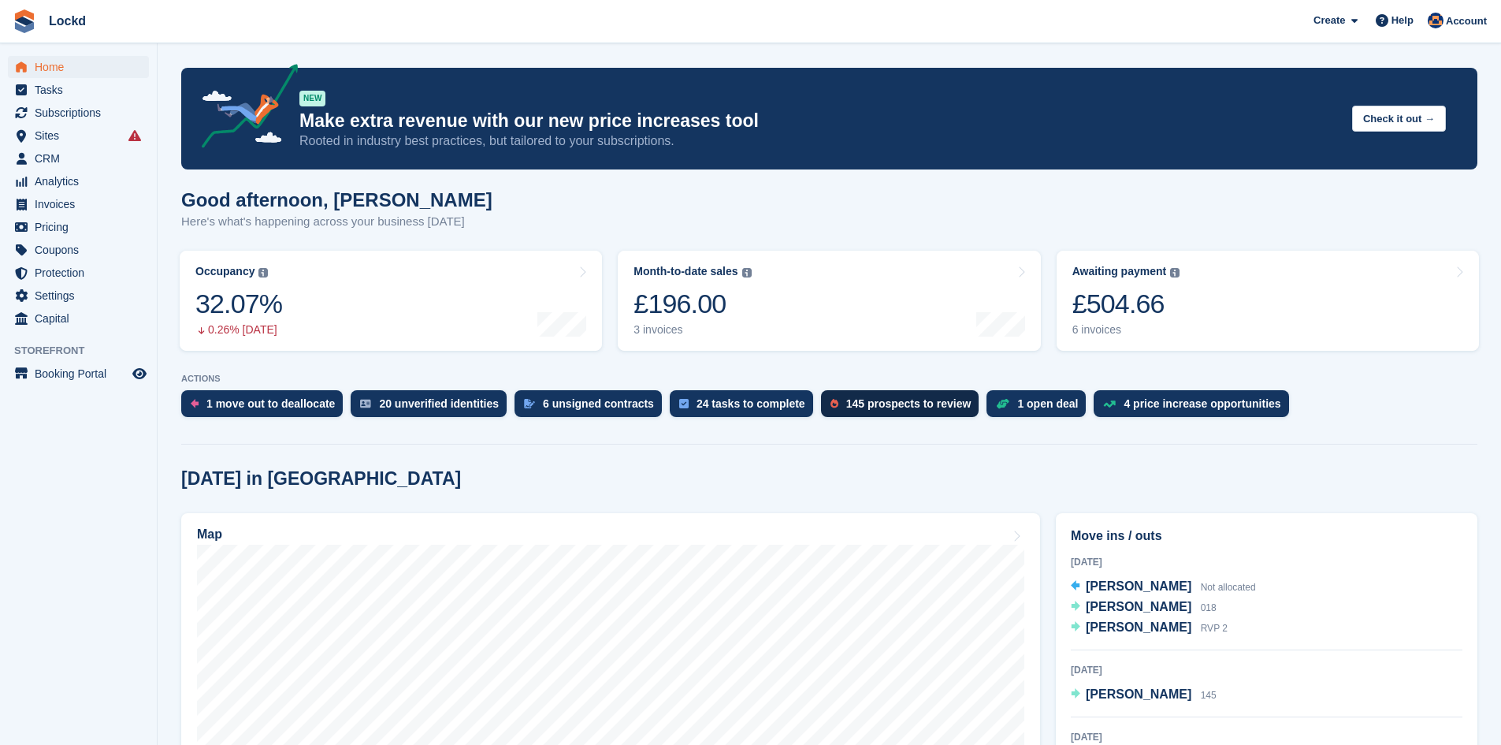
scroll to position [158, 0]
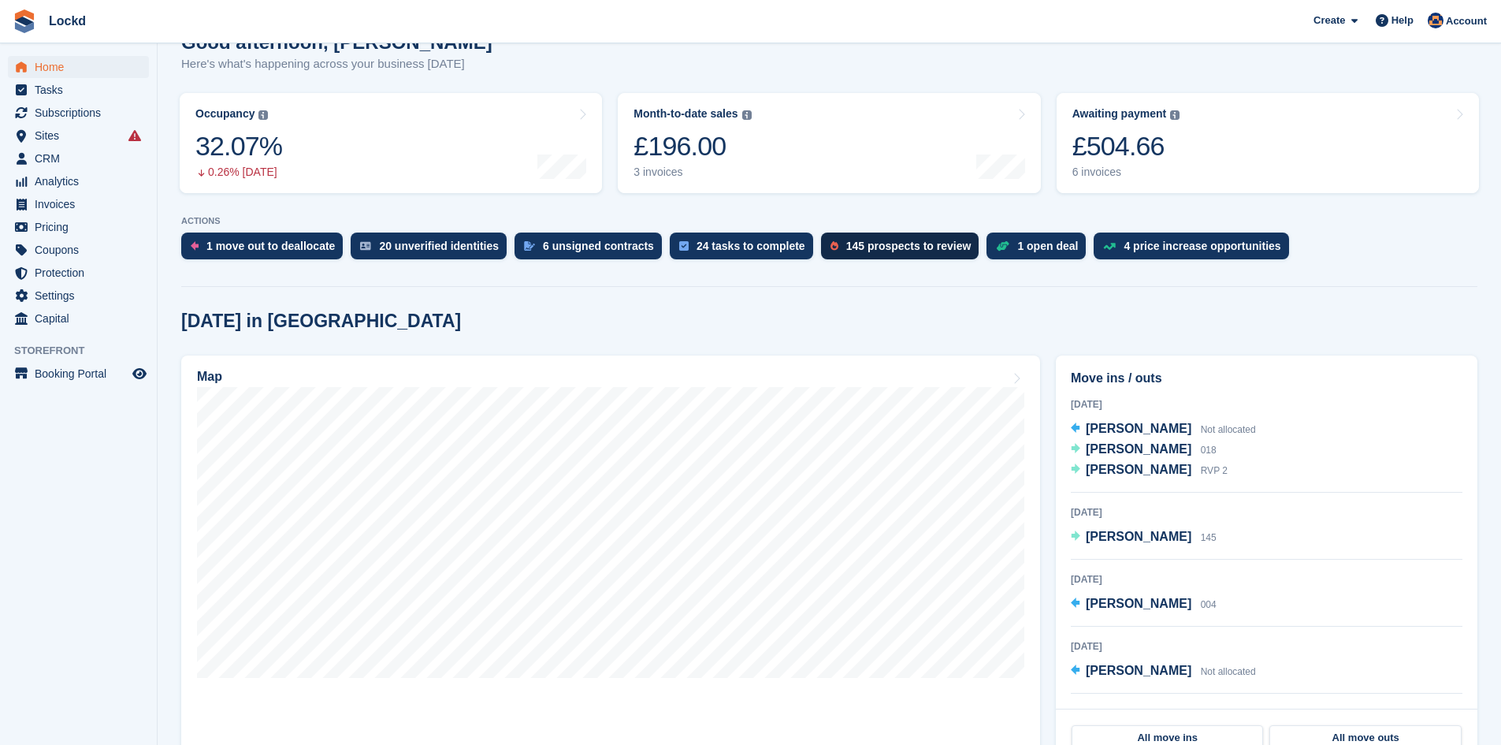
click at [846, 250] on div "145 prospects to review" at bounding box center [908, 246] width 125 height 13
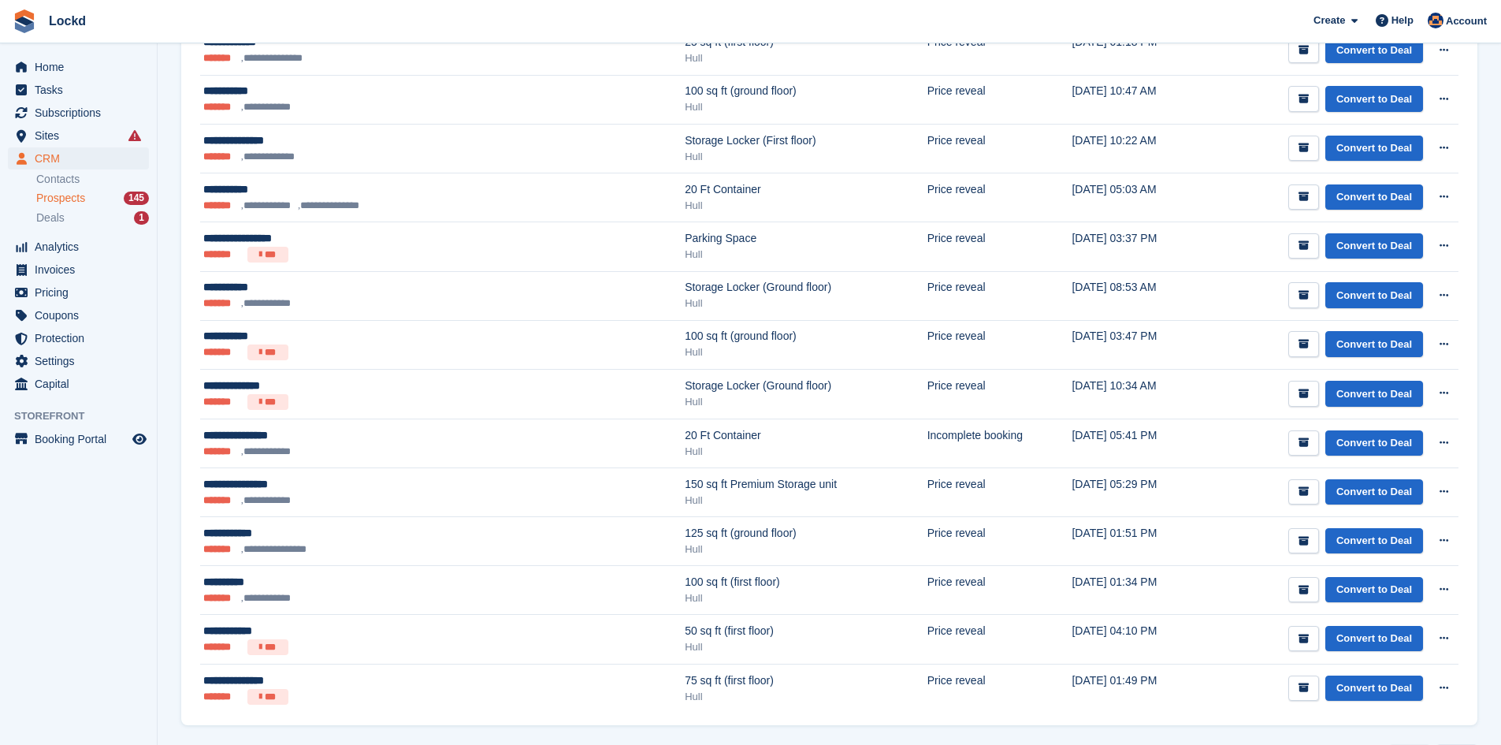
scroll to position [2143, 0]
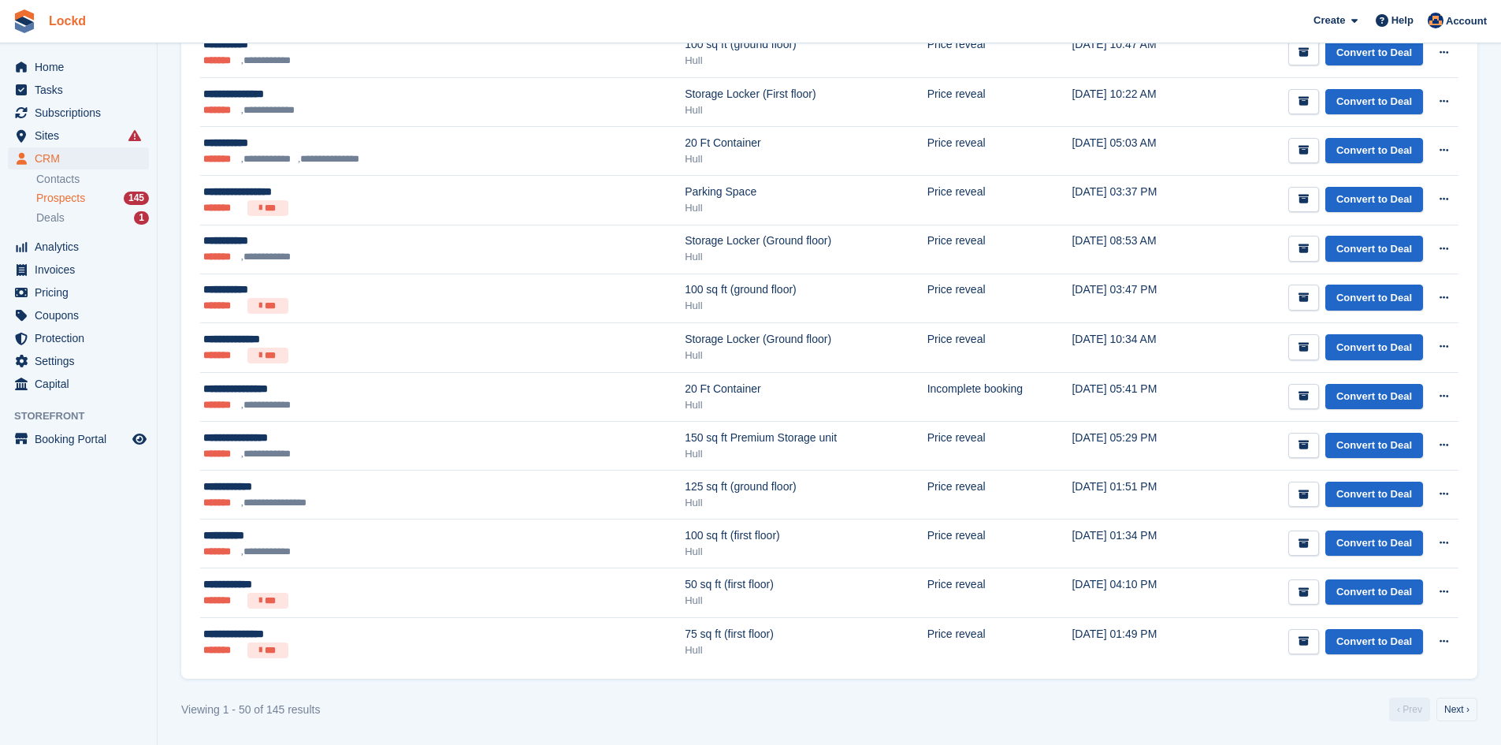
click at [69, 19] on link "Lockd" at bounding box center [68, 21] width 50 height 26
